Goal: Task Accomplishment & Management: Use online tool/utility

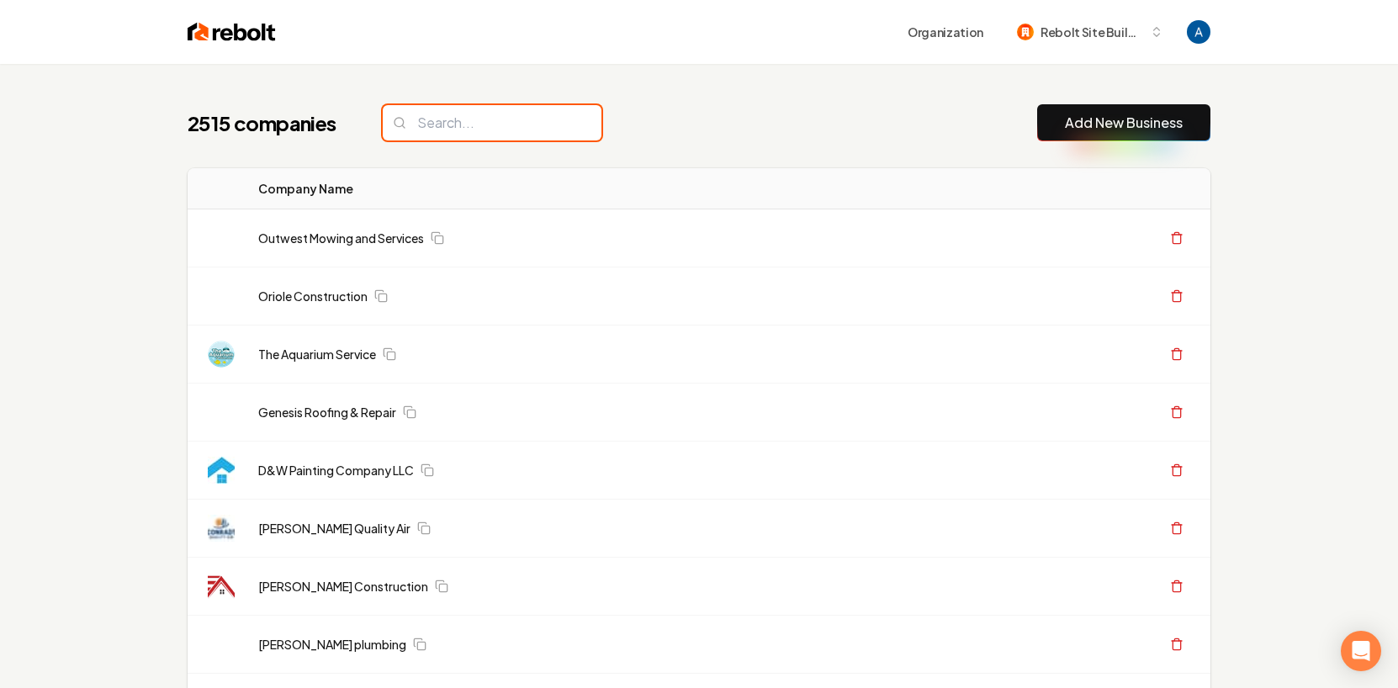
click at [485, 119] on input "search" at bounding box center [492, 122] width 219 height 35
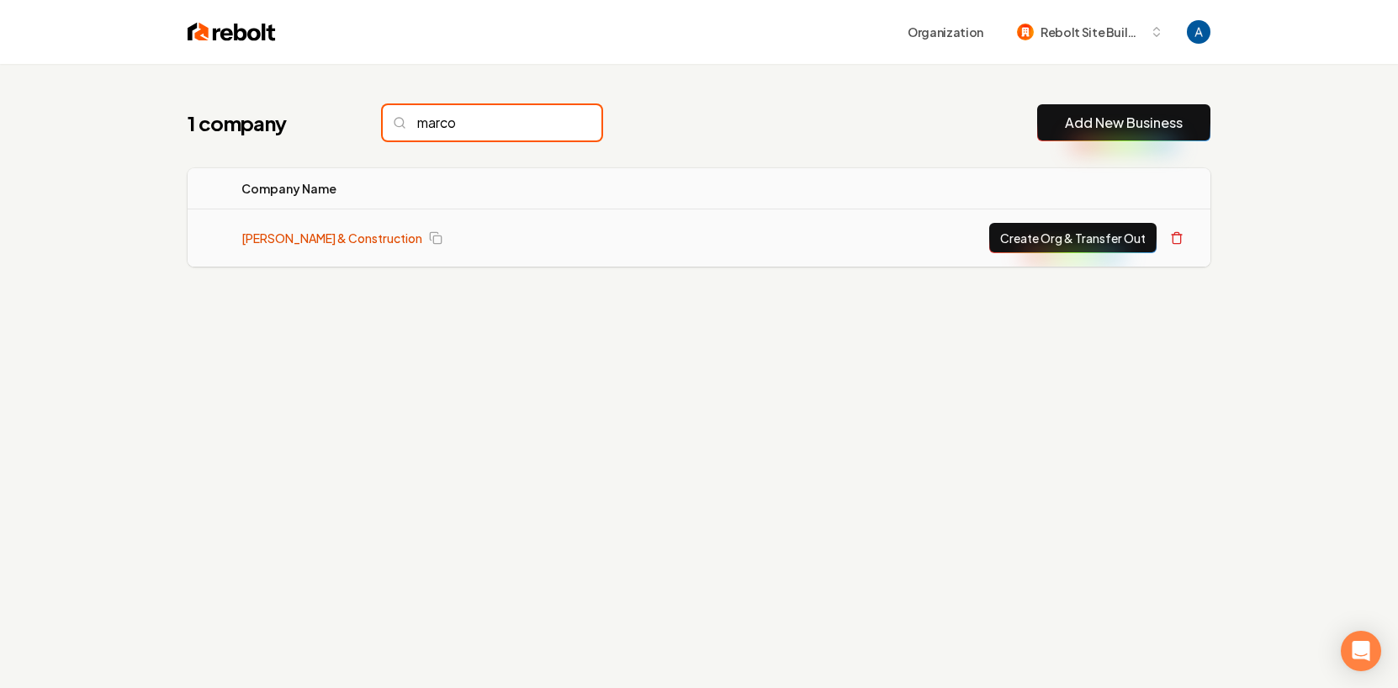
type input "marco"
click at [343, 246] on link "[PERSON_NAME] & Construction" at bounding box center [331, 238] width 181 height 17
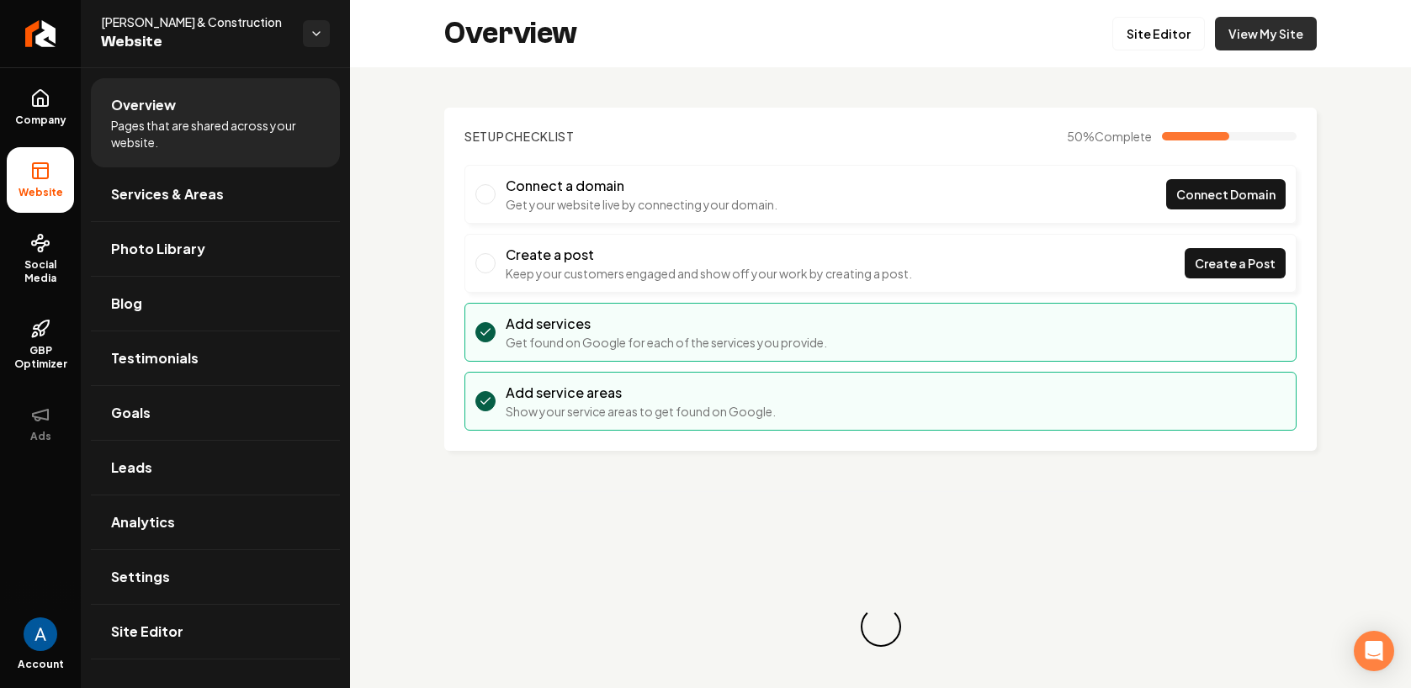
click at [1239, 41] on link "View My Site" at bounding box center [1266, 34] width 102 height 34
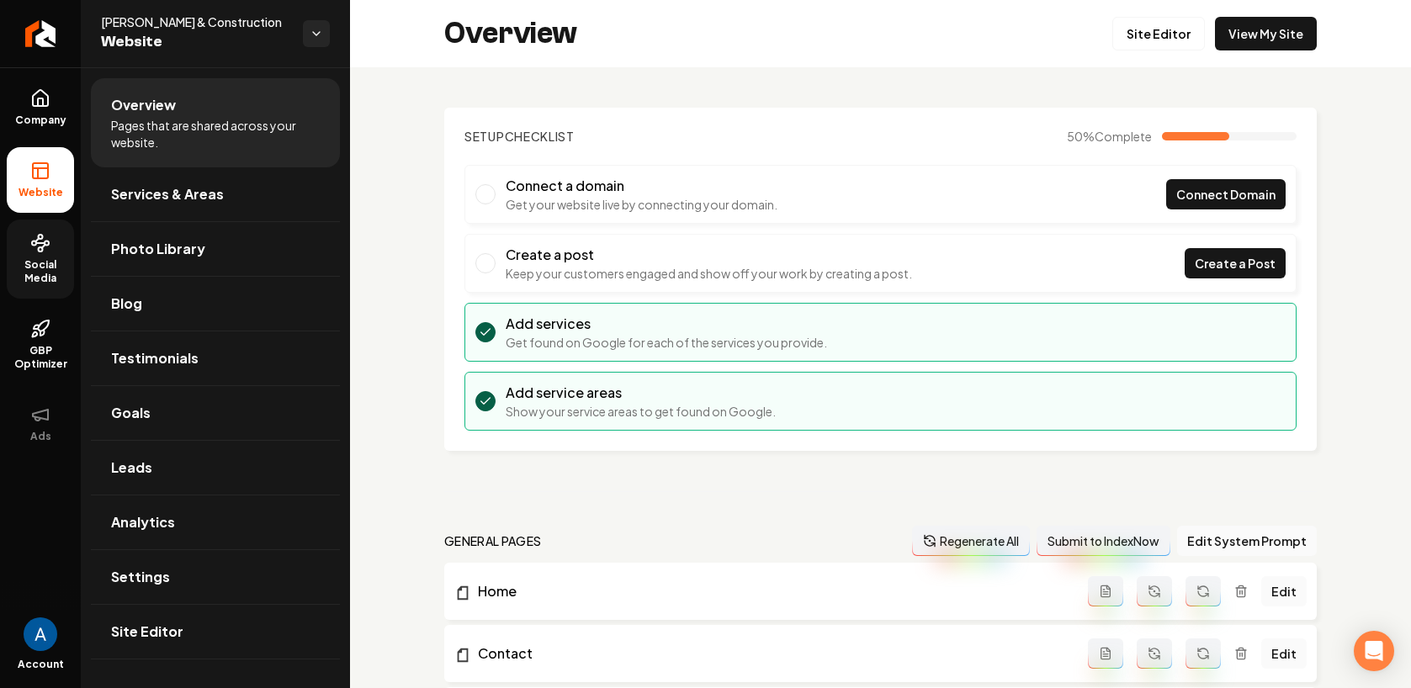
click at [56, 254] on link "Social Media" at bounding box center [40, 259] width 67 height 79
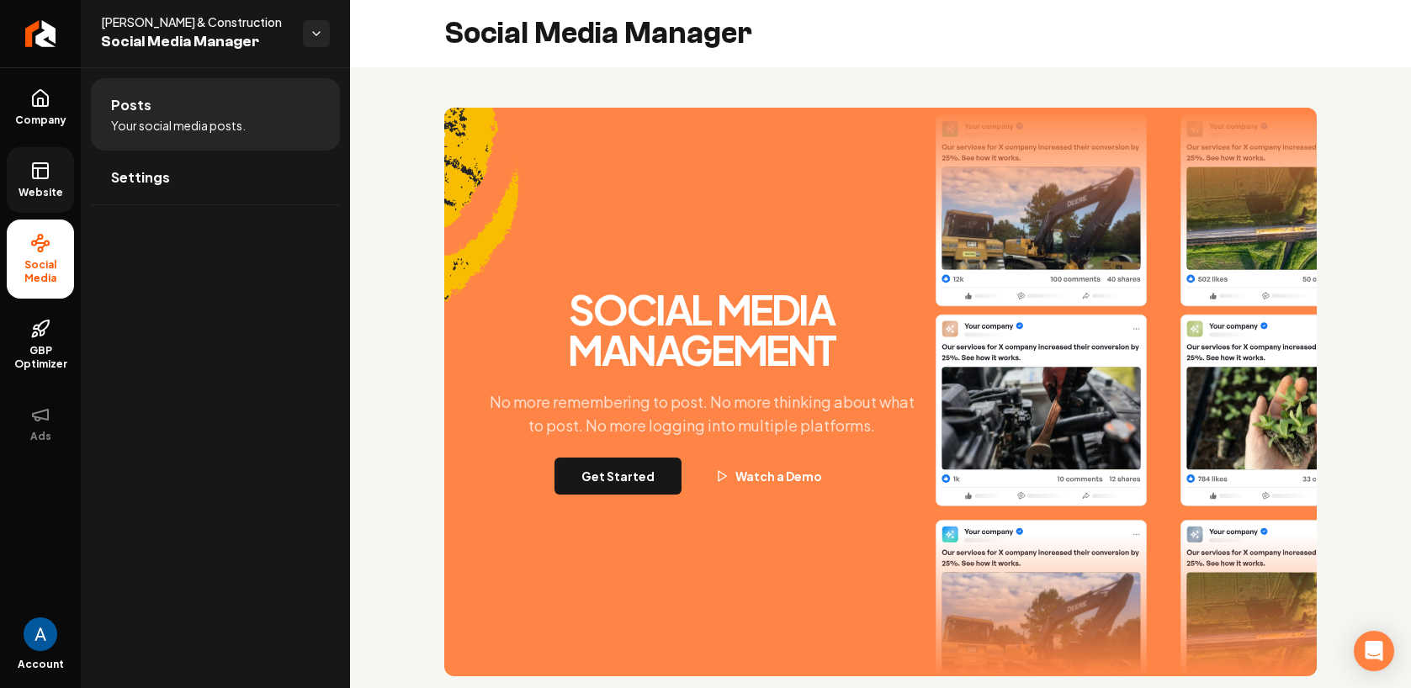
click at [46, 183] on link "Website" at bounding box center [40, 180] width 67 height 66
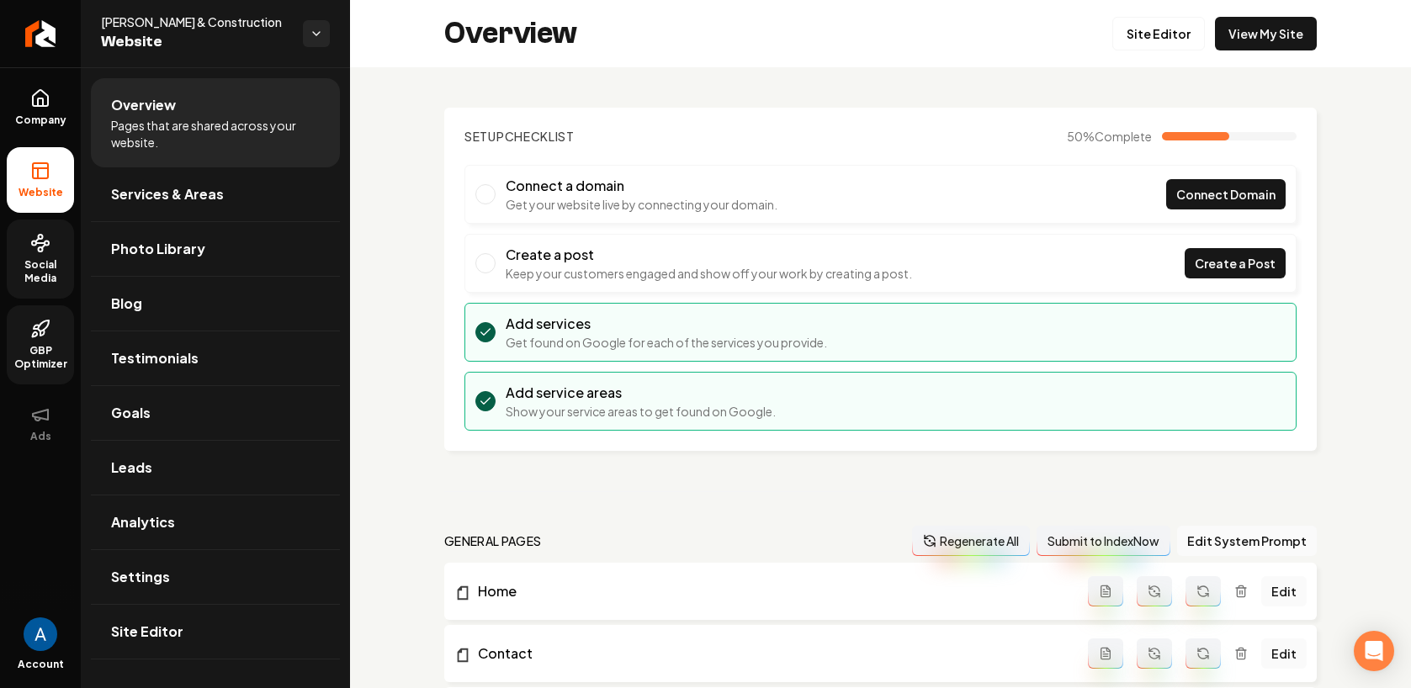
click at [41, 351] on span "GBP Optimizer" at bounding box center [40, 357] width 67 height 27
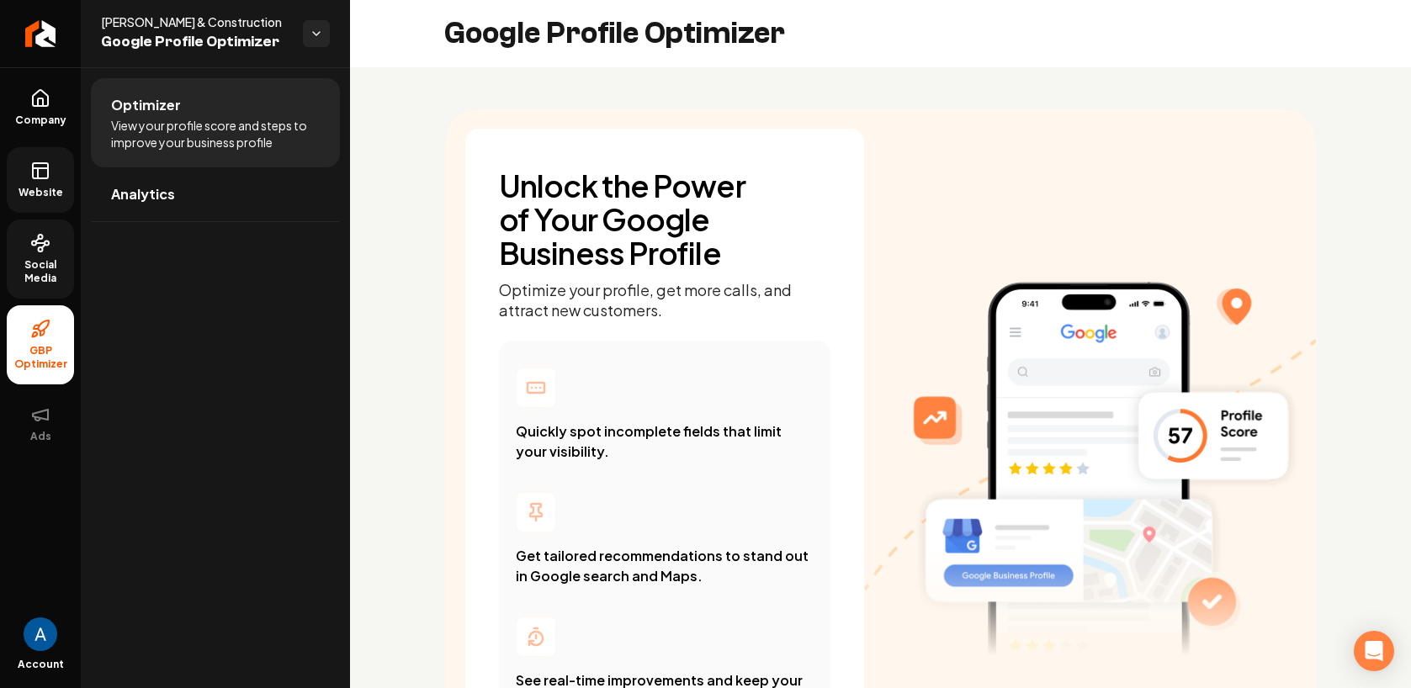
click at [50, 270] on span "Social Media" at bounding box center [40, 271] width 67 height 27
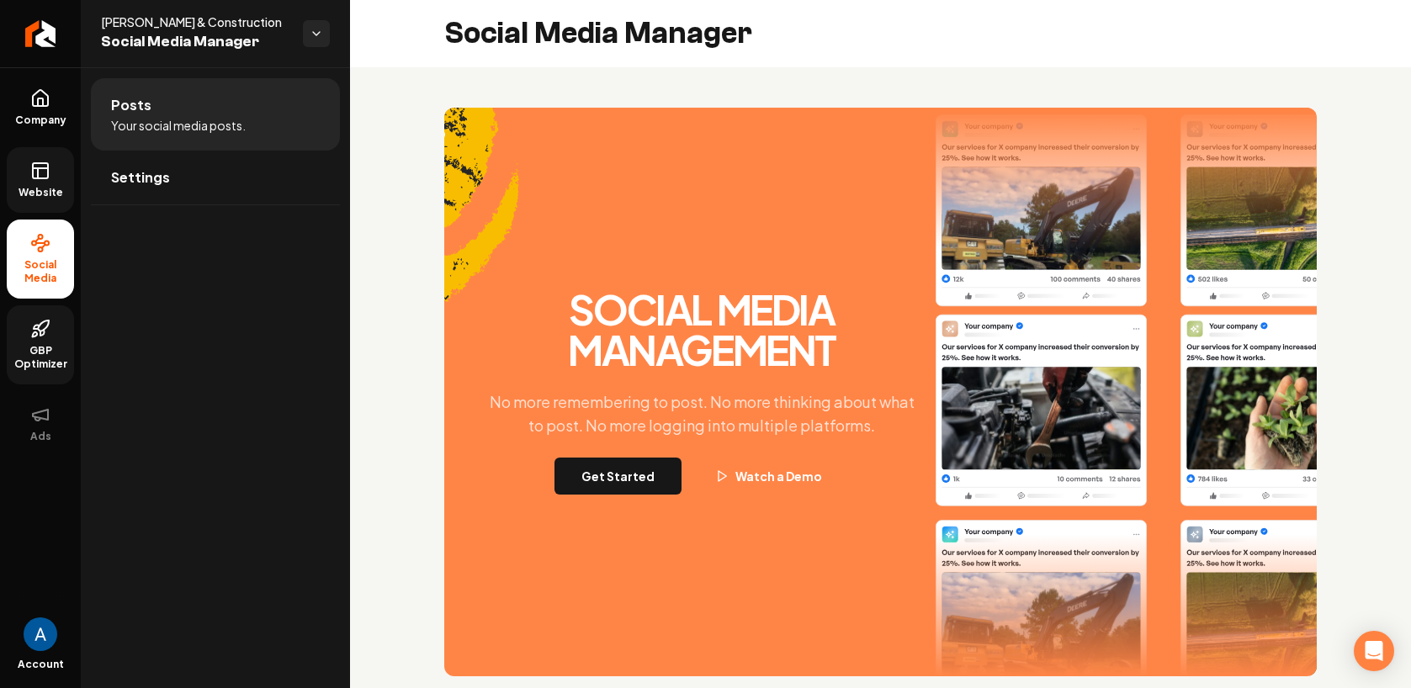
click at [55, 330] on link "GBP Optimizer" at bounding box center [40, 344] width 67 height 79
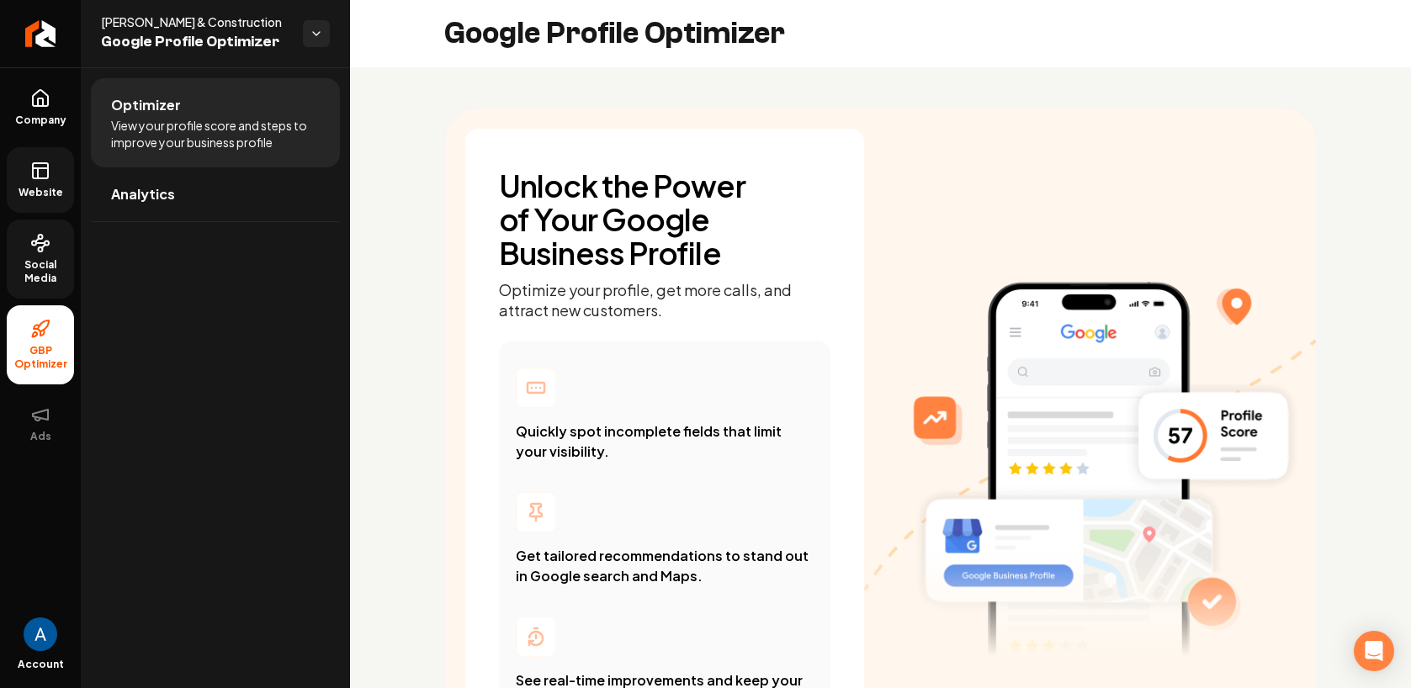
click at [39, 180] on icon at bounding box center [40, 171] width 20 height 20
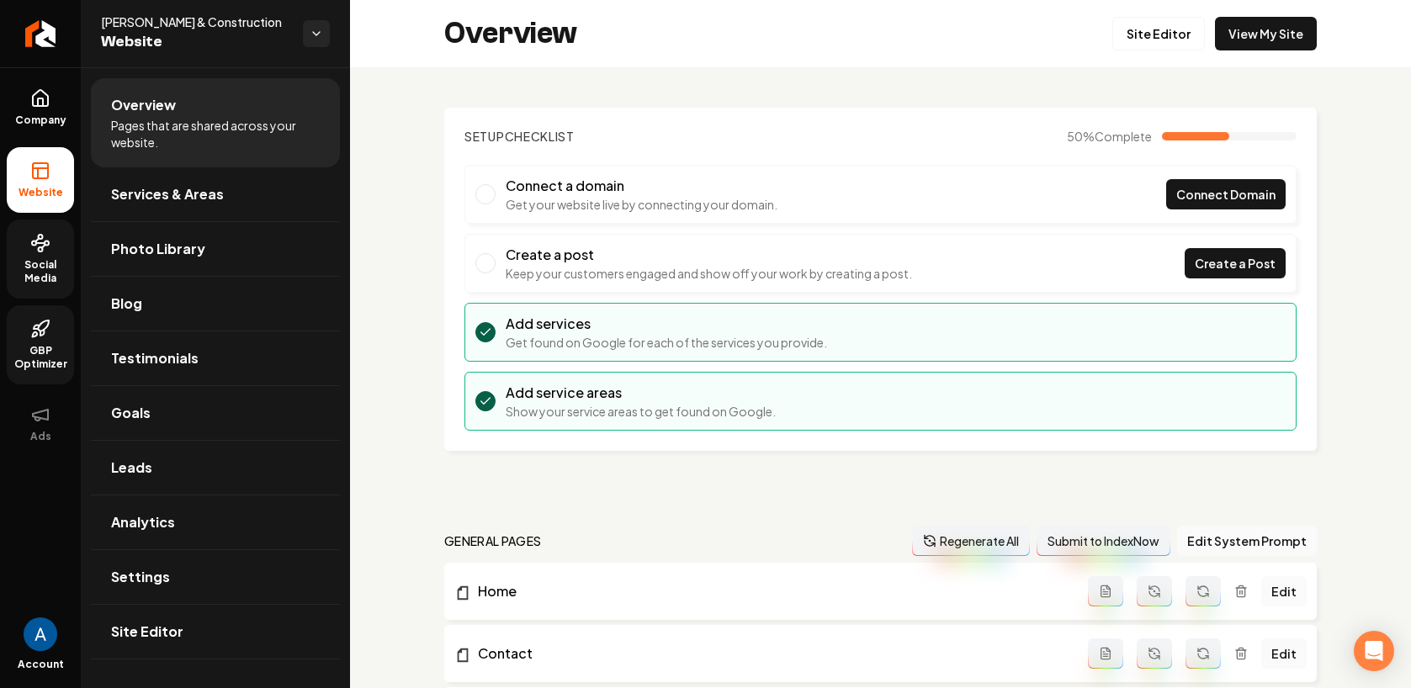
click at [42, 260] on span "Social Media" at bounding box center [40, 271] width 67 height 27
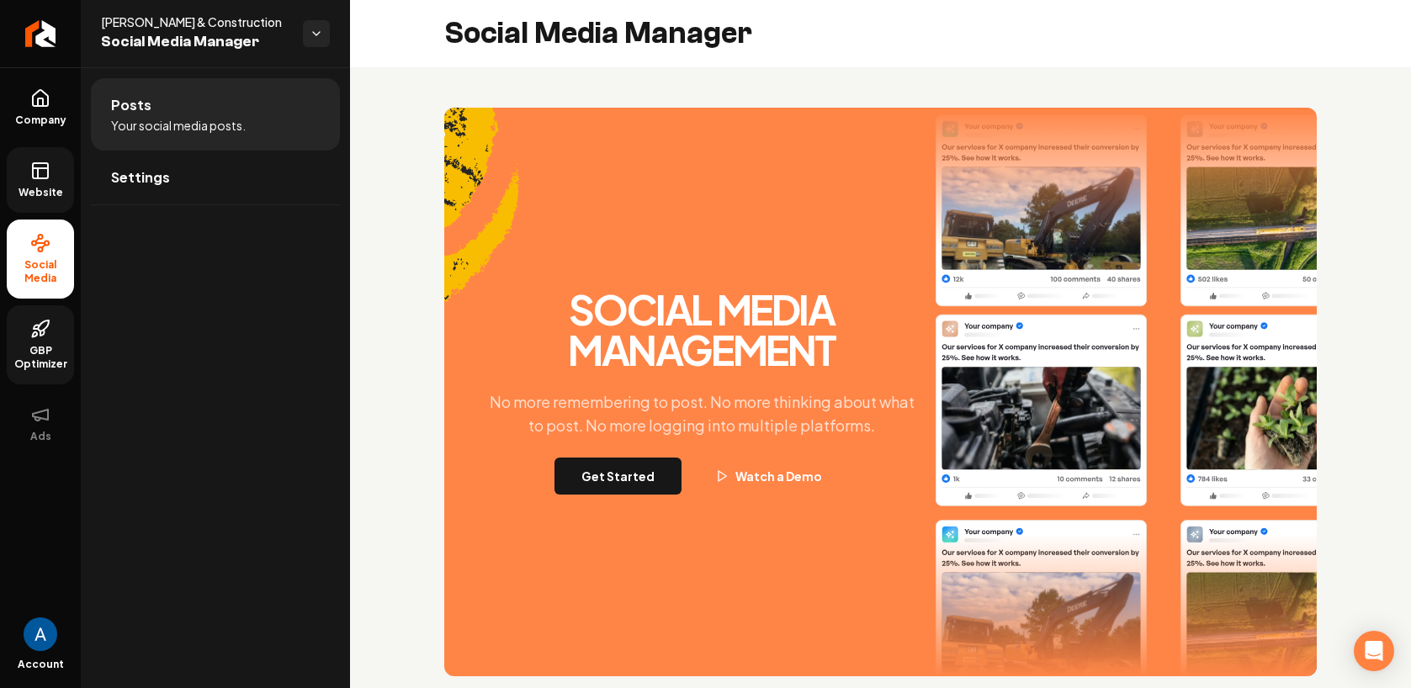
click at [17, 178] on link "Website" at bounding box center [40, 180] width 67 height 66
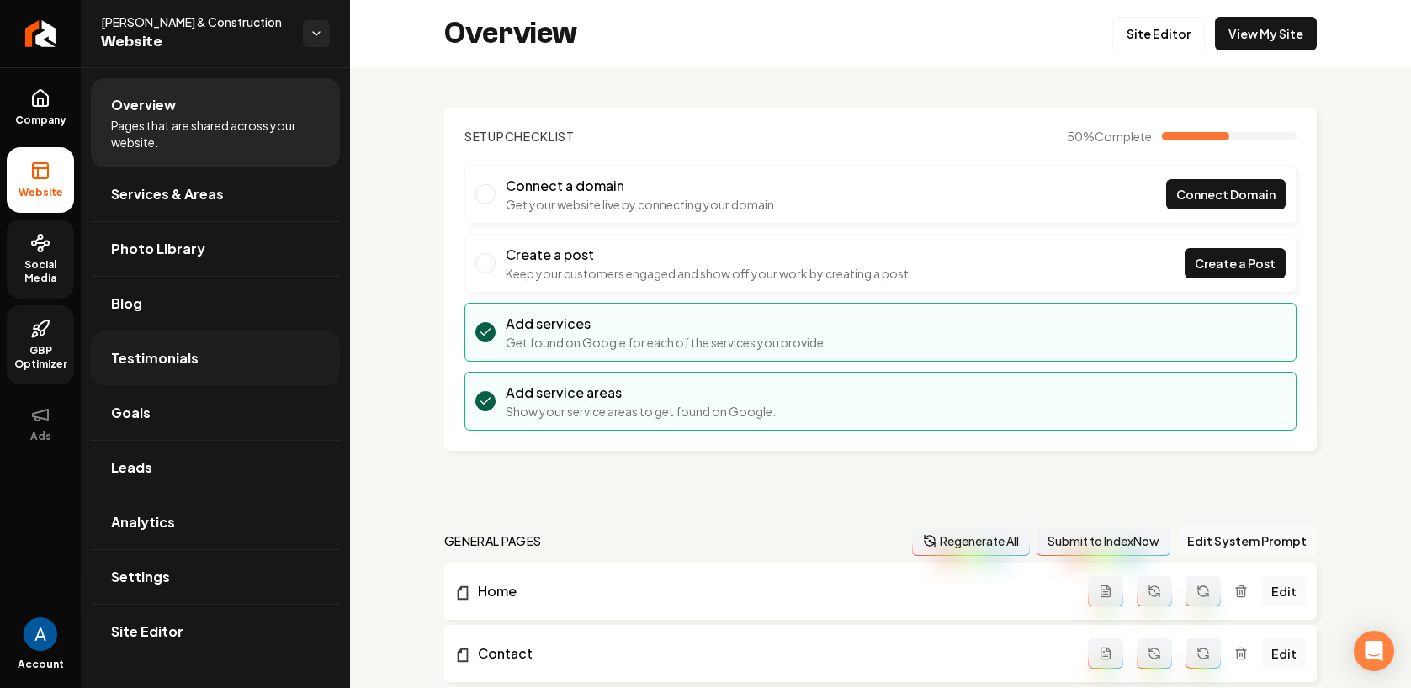
click at [159, 368] on span "Testimonials" at bounding box center [155, 358] width 88 height 20
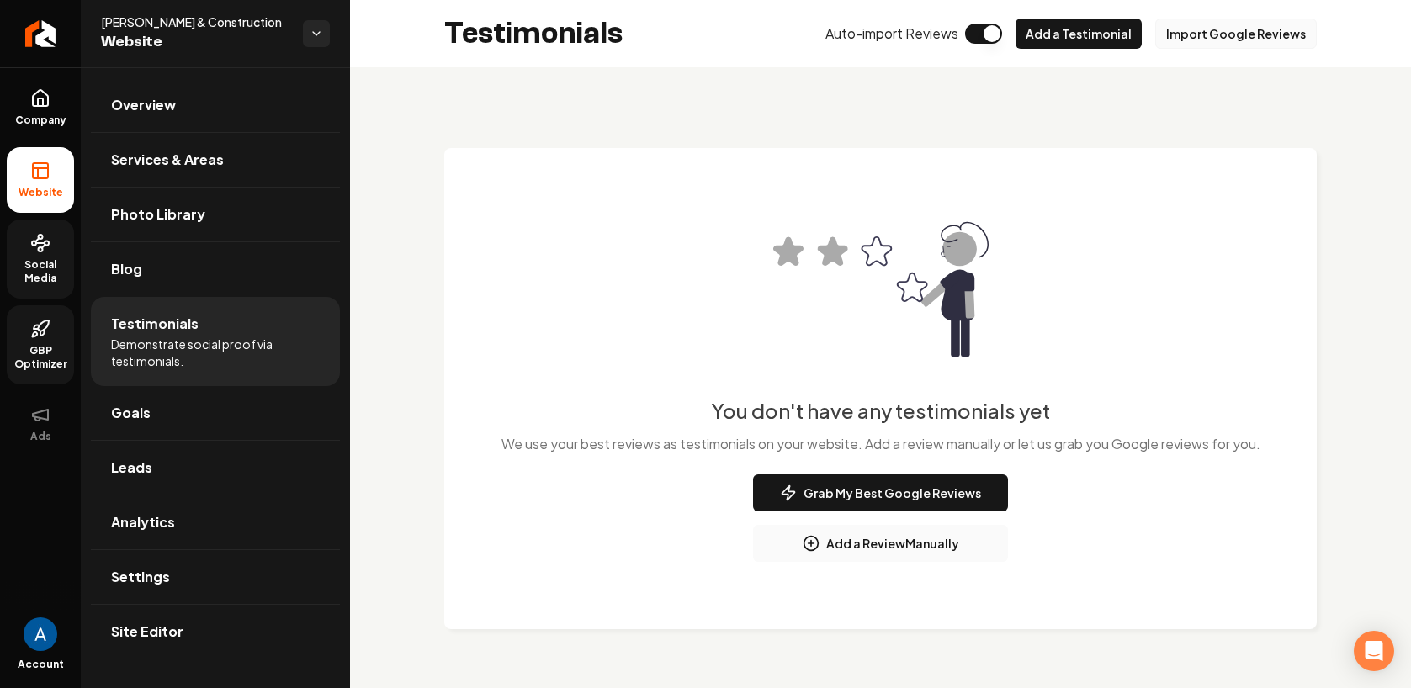
click at [1187, 38] on button "Import Google Reviews" at bounding box center [1236, 34] width 162 height 30
click at [919, 500] on button "Grab My Best Google Reviews" at bounding box center [880, 493] width 255 height 37
click at [977, 36] on button "Main content area" at bounding box center [983, 34] width 37 height 20
click at [976, 35] on button "Main content area" at bounding box center [983, 34] width 37 height 20
click at [1217, 23] on button "Import Google Reviews" at bounding box center [1236, 34] width 162 height 30
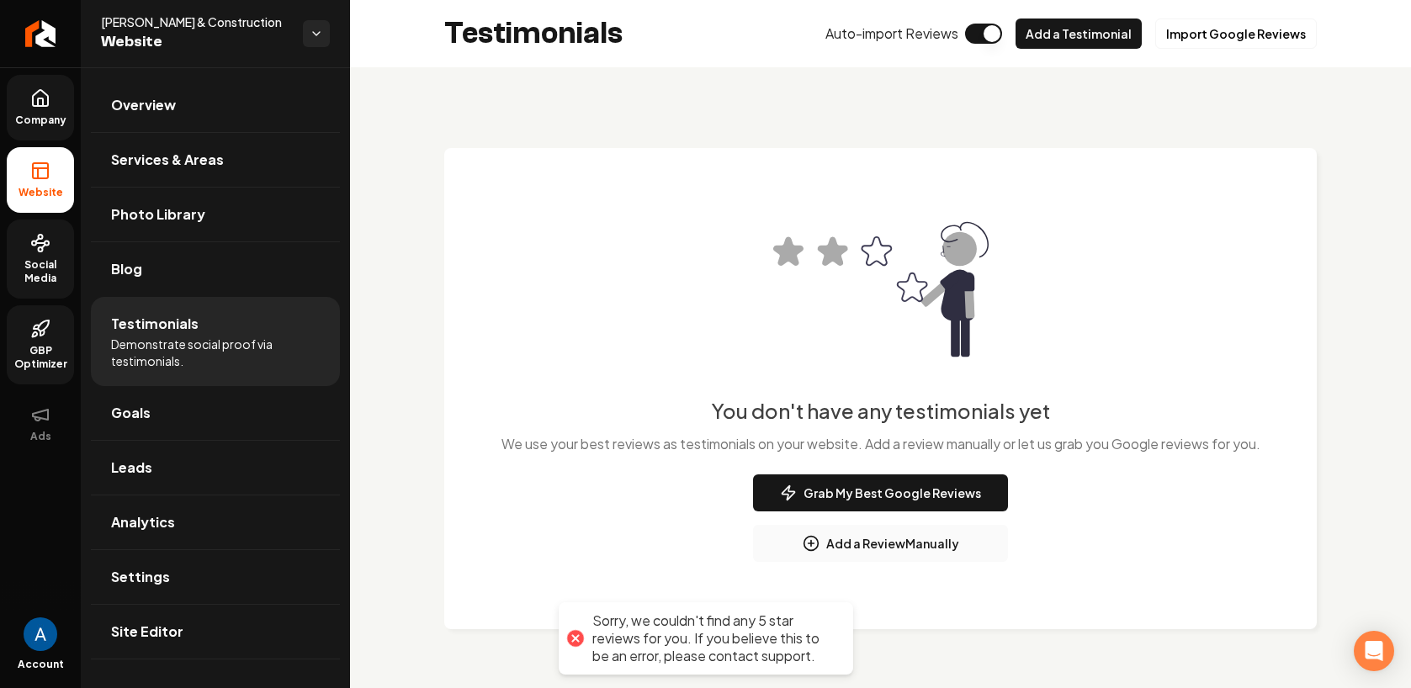
click at [34, 102] on icon at bounding box center [40, 98] width 20 height 20
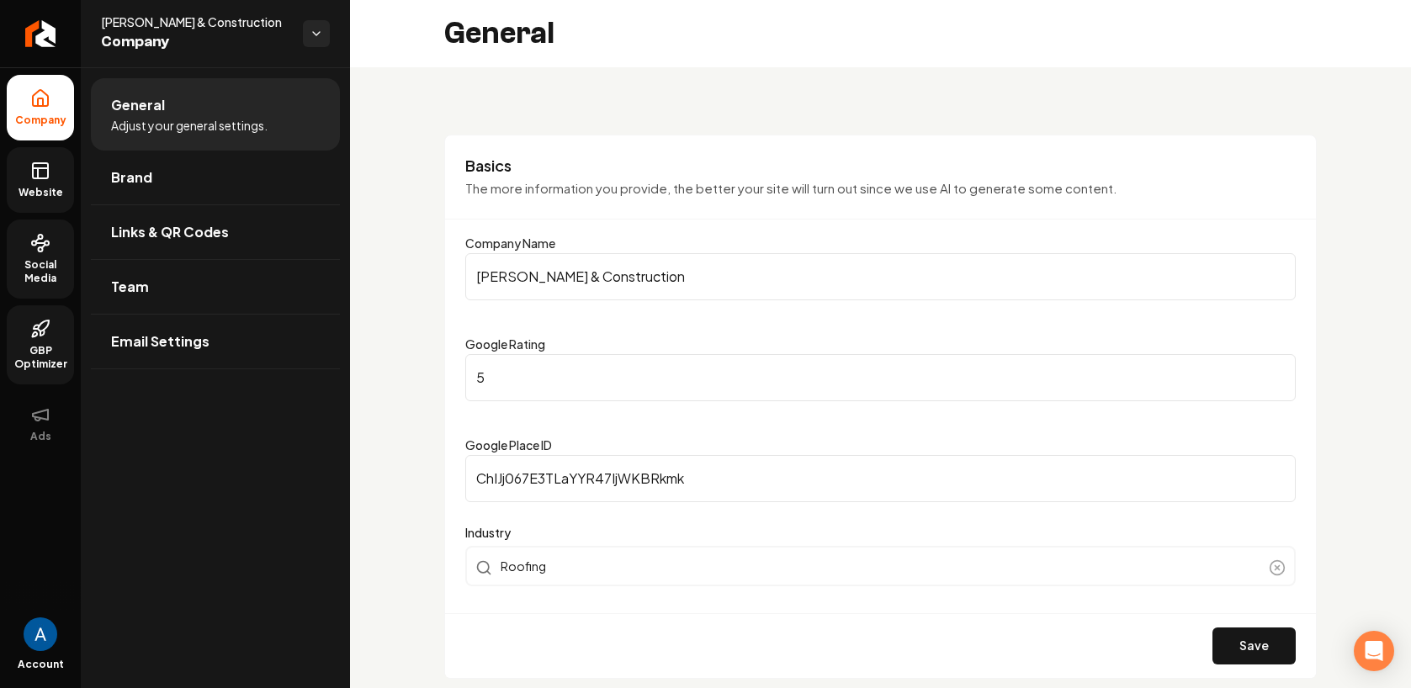
click at [61, 171] on link "Website" at bounding box center [40, 180] width 67 height 66
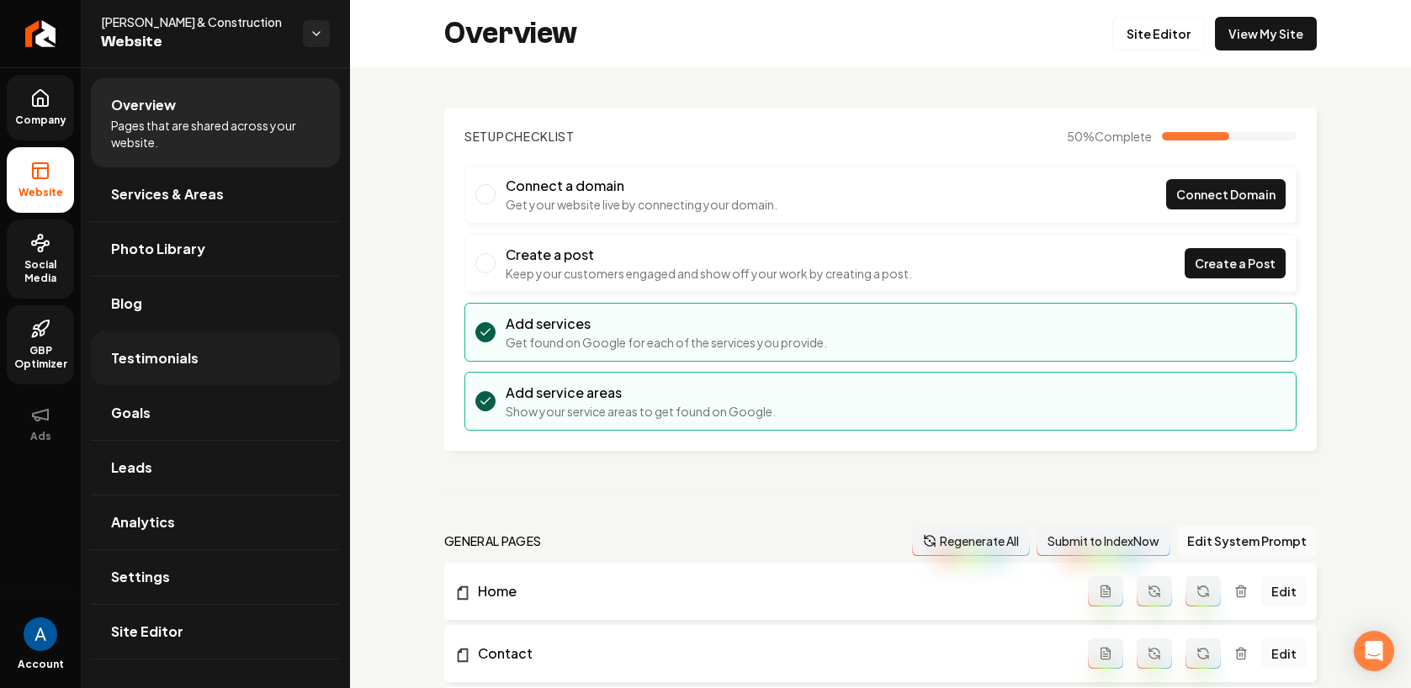
click at [169, 378] on link "Testimonials" at bounding box center [215, 359] width 249 height 54
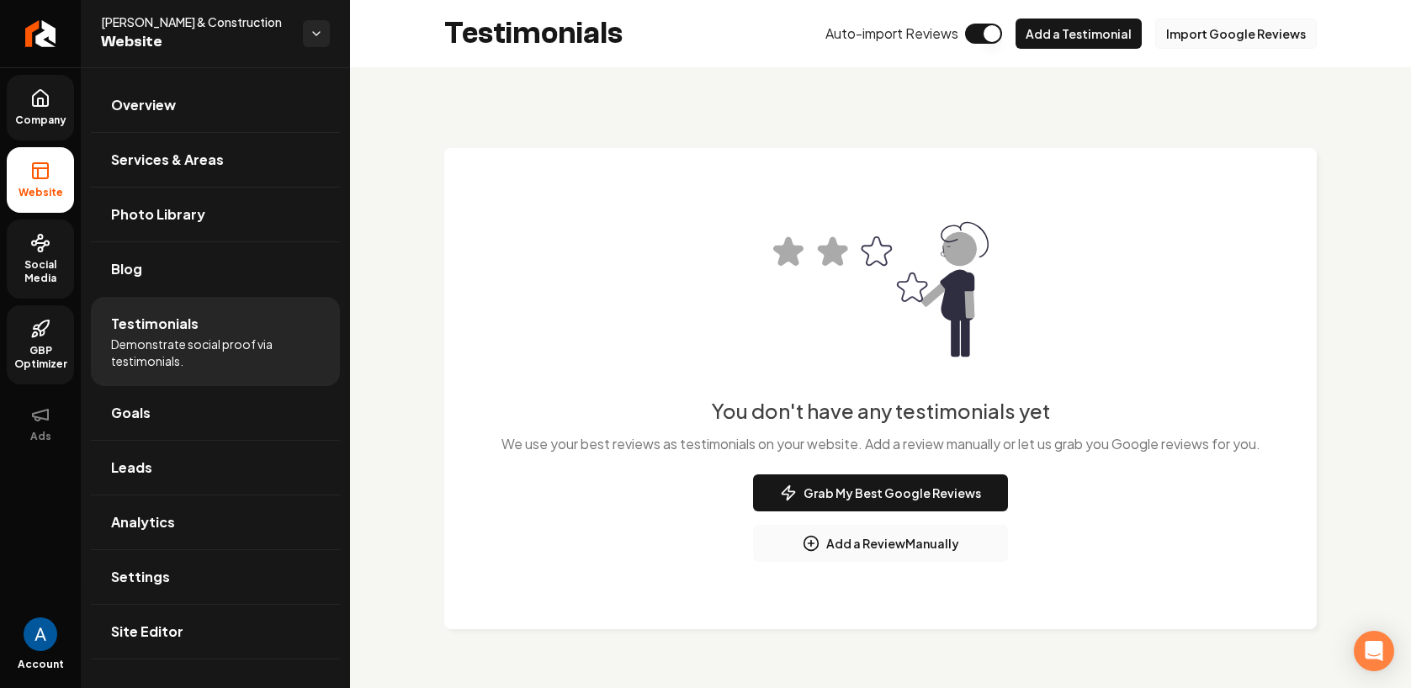
click at [1180, 28] on button "Import Google Reviews" at bounding box center [1236, 34] width 162 height 30
click at [38, 111] on link "Company" at bounding box center [40, 108] width 67 height 66
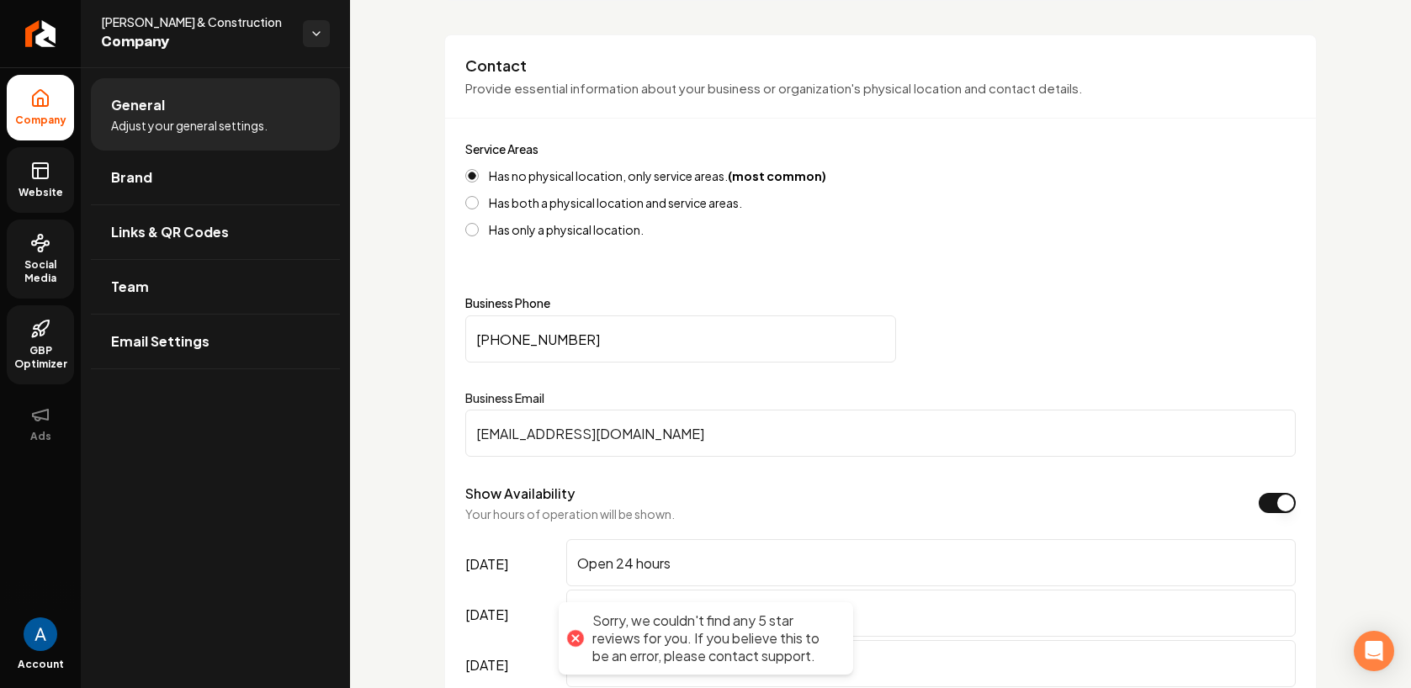
scroll to position [318, 0]
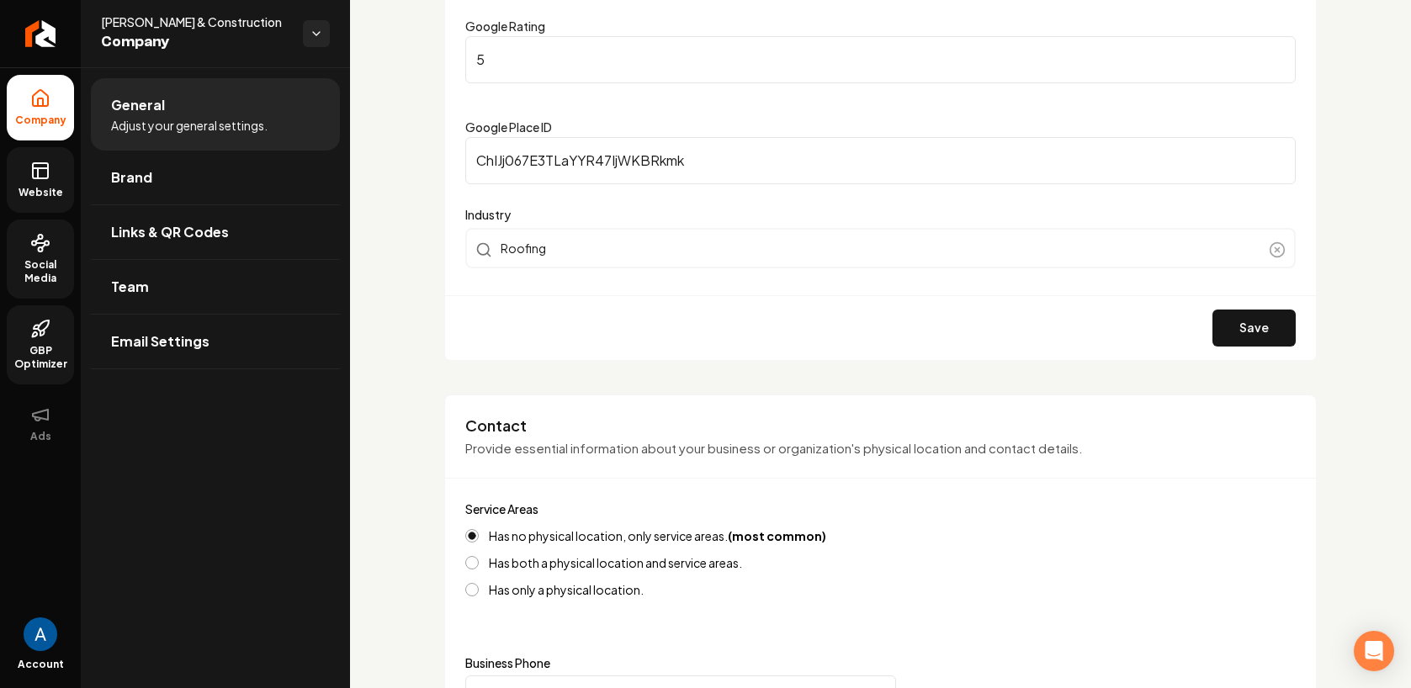
click at [39, 151] on link "Website" at bounding box center [40, 180] width 67 height 66
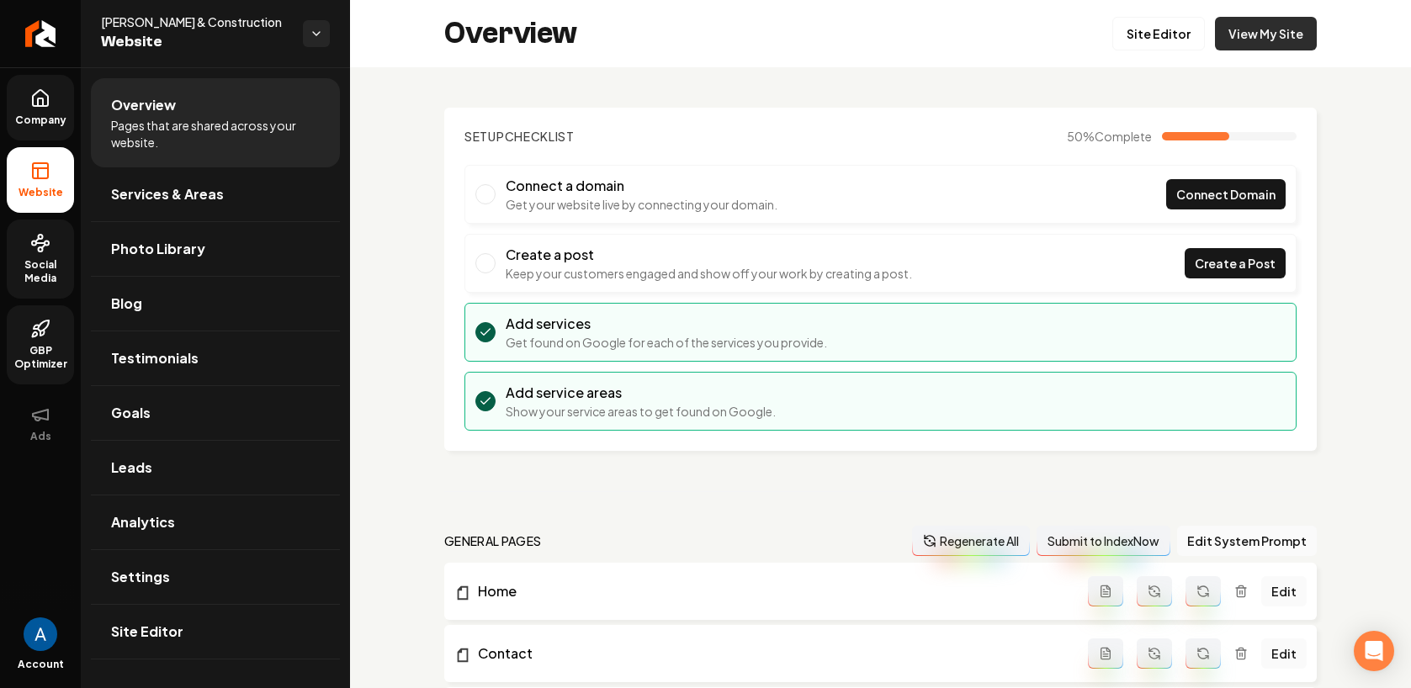
click at [1237, 39] on link "View My Site" at bounding box center [1266, 34] width 102 height 34
click at [1142, 52] on div "Overview Site Editor View My Site" at bounding box center [880, 33] width 1061 height 67
click at [1146, 42] on link "Site Editor" at bounding box center [1158, 34] width 93 height 34
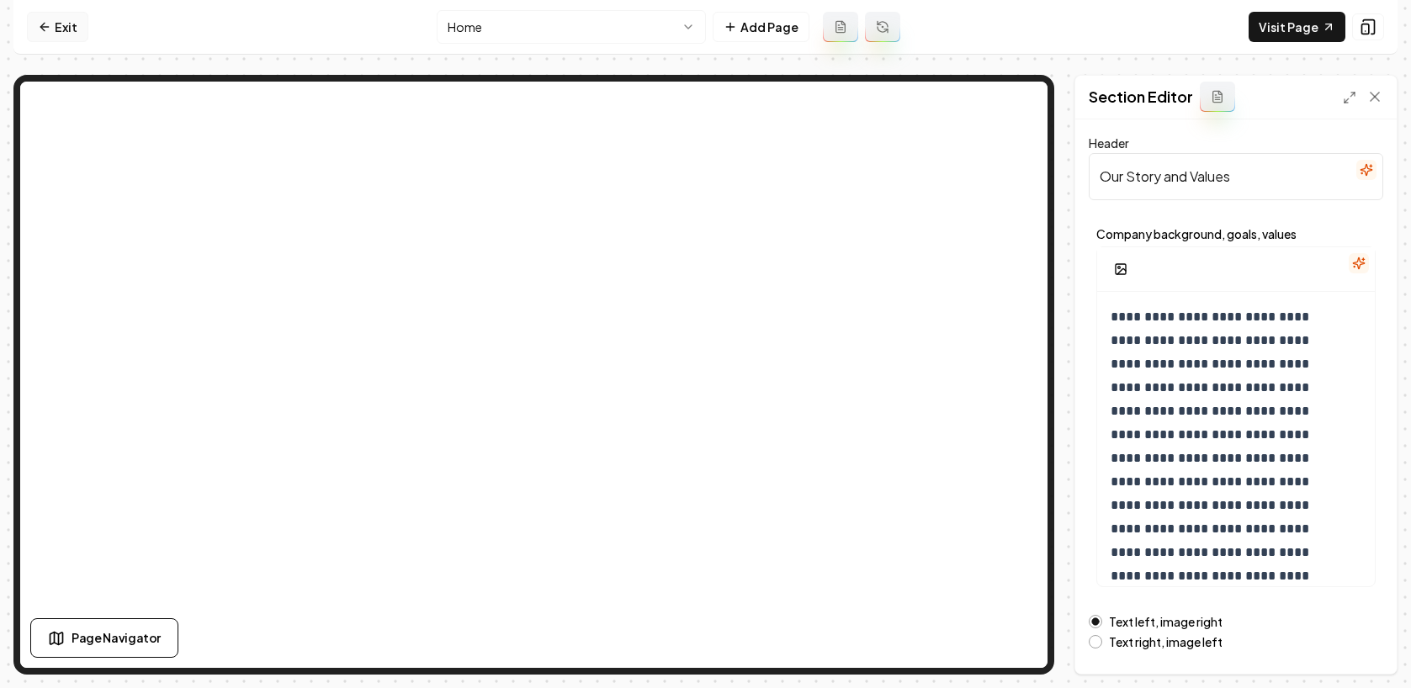
click at [68, 29] on link "Exit" at bounding box center [57, 27] width 61 height 30
